Goal: Task Accomplishment & Management: Manage account settings

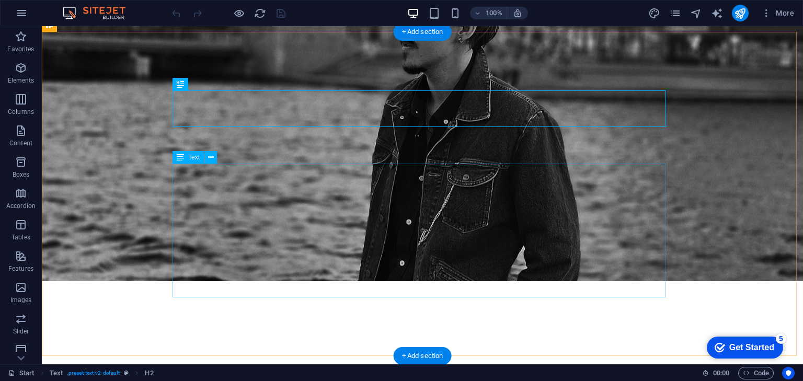
scroll to position [435, 0]
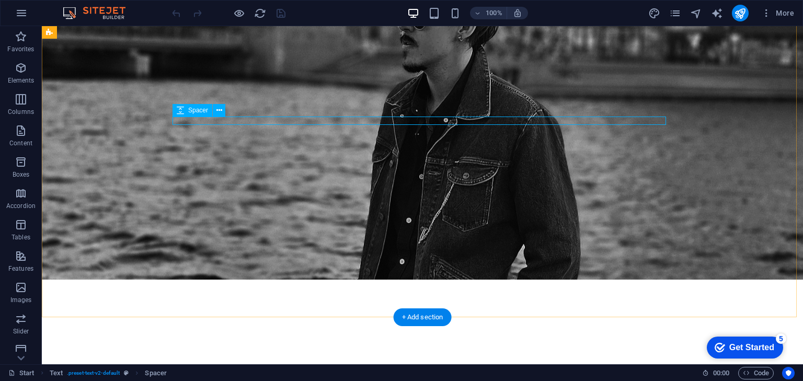
select select "rem"
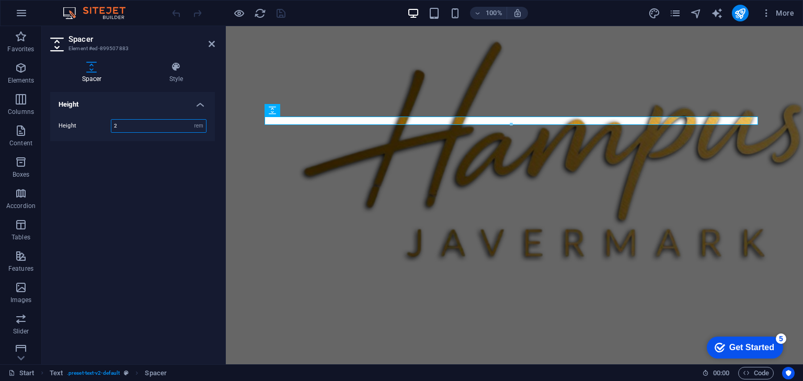
type input "2"
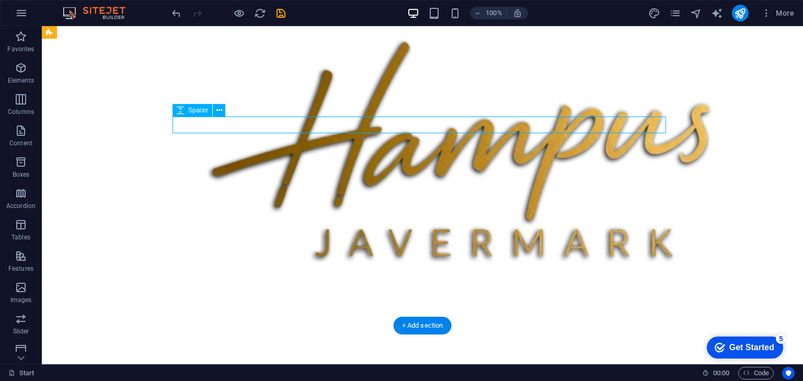
select select "rem"
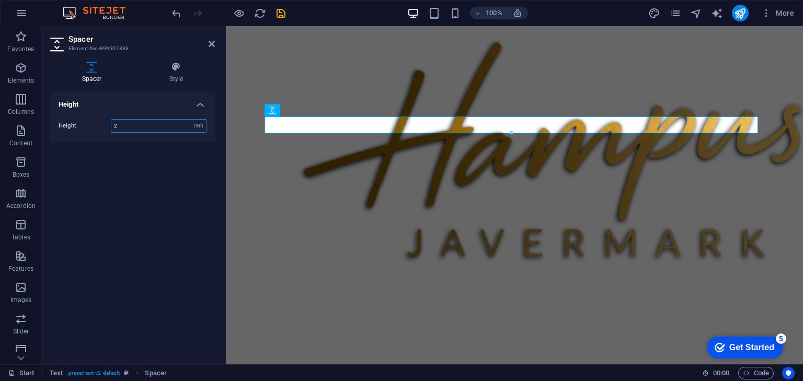
click at [134, 127] on input "2" at bounding box center [158, 126] width 95 height 13
type input "3"
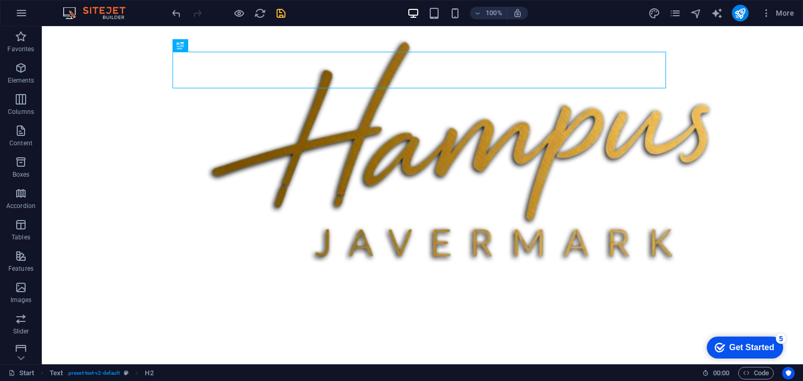
click at [276, 12] on icon "save" at bounding box center [281, 13] width 12 height 12
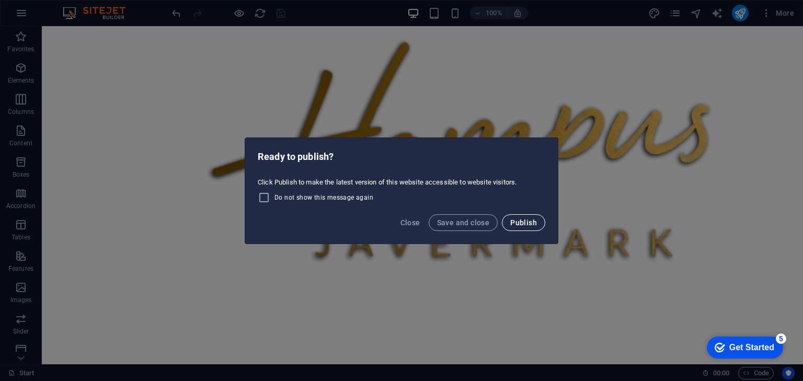
click at [537, 219] on span "Publish" at bounding box center [523, 223] width 27 height 8
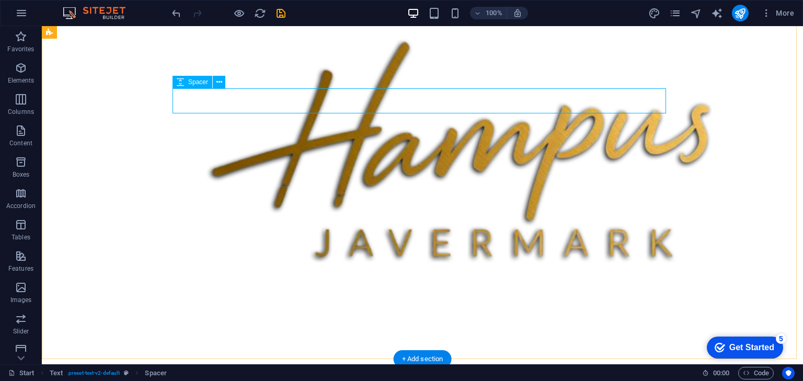
select select "rem"
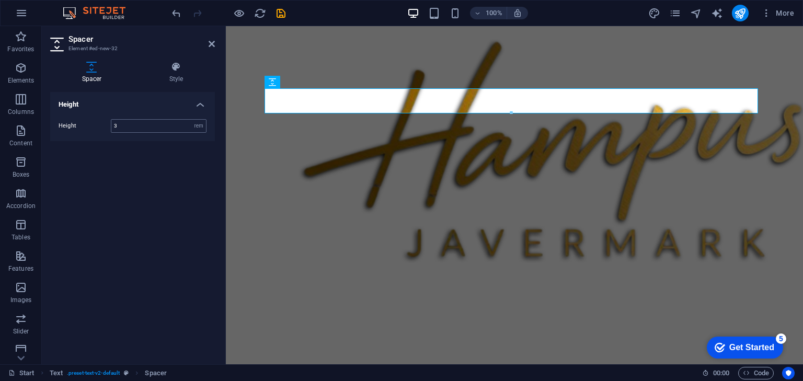
click at [165, 128] on input "3" at bounding box center [158, 126] width 95 height 13
type input "1"
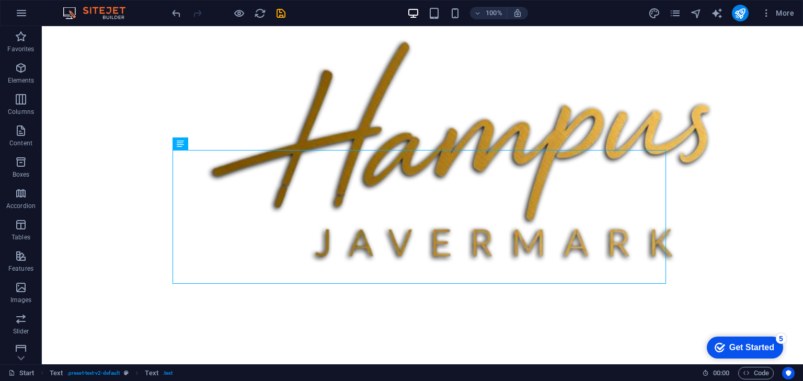
click at [279, 19] on div at bounding box center [228, 13] width 117 height 17
click at [282, 10] on icon "save" at bounding box center [281, 13] width 12 height 12
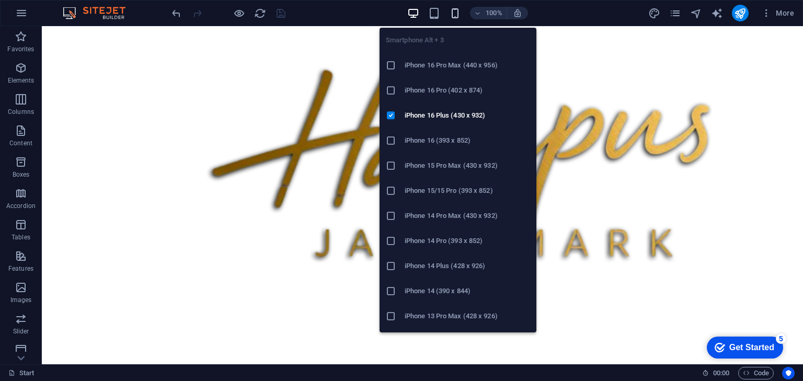
click at [456, 12] on icon "button" at bounding box center [455, 13] width 12 height 12
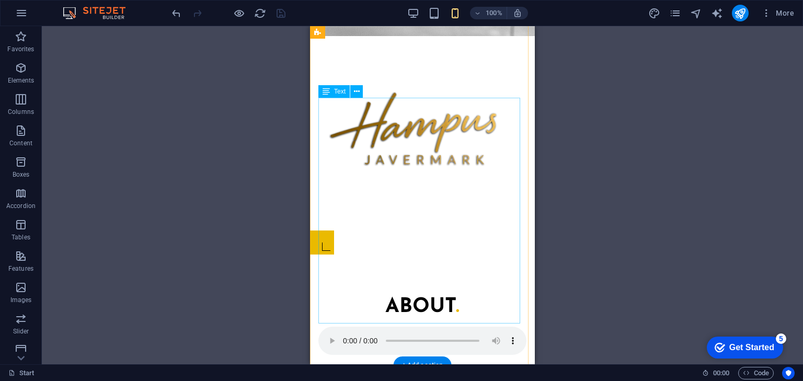
scroll to position [310, 0]
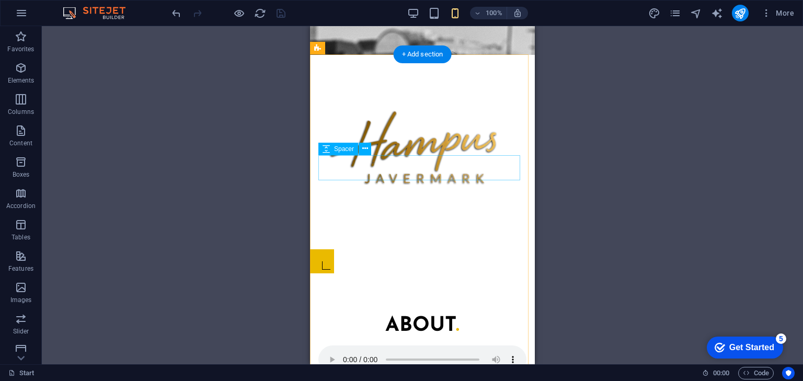
click at [489, 374] on div at bounding box center [422, 386] width 208 height 25
select select "rem"
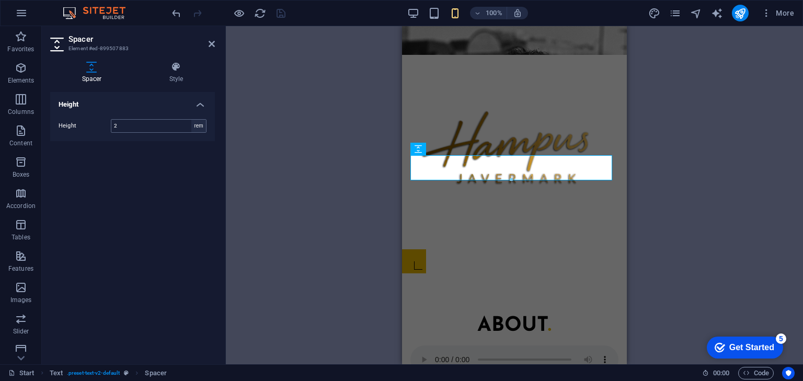
type input "2"
click at [649, 161] on div "H2 Text Logo Banner Banner Container Audio Spacer Text Spacer Spacer Gallery Ga…" at bounding box center [514, 195] width 577 height 338
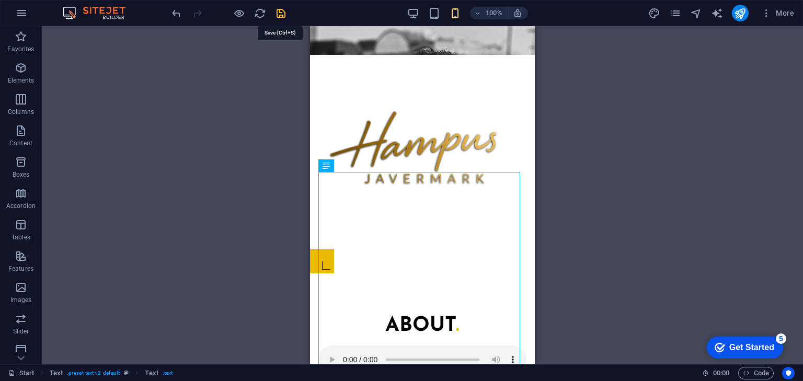
click at [282, 14] on icon "save" at bounding box center [281, 13] width 12 height 12
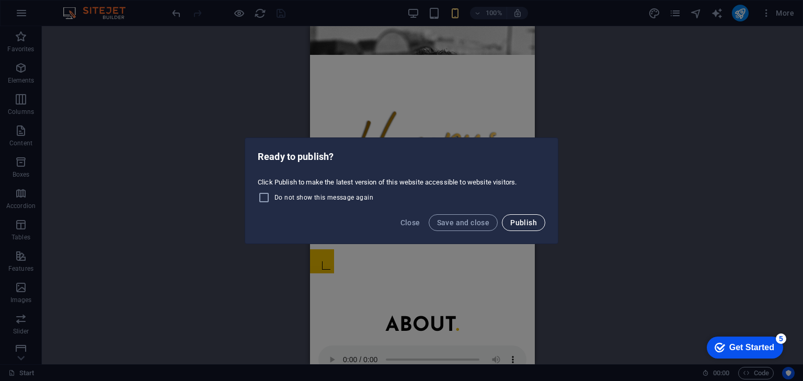
click at [542, 229] on button "Publish" at bounding box center [523, 222] width 43 height 17
